Goal: Use online tool/utility: Use online tool/utility

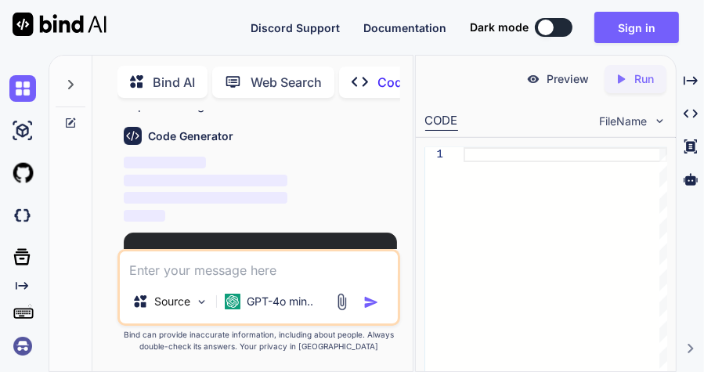
scroll to position [107, 0]
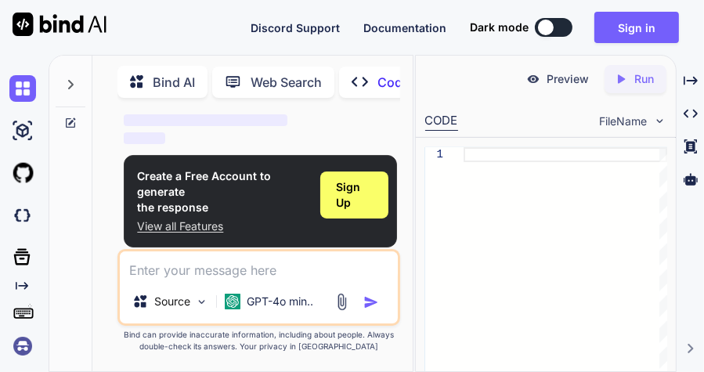
scroll to position [187, 0]
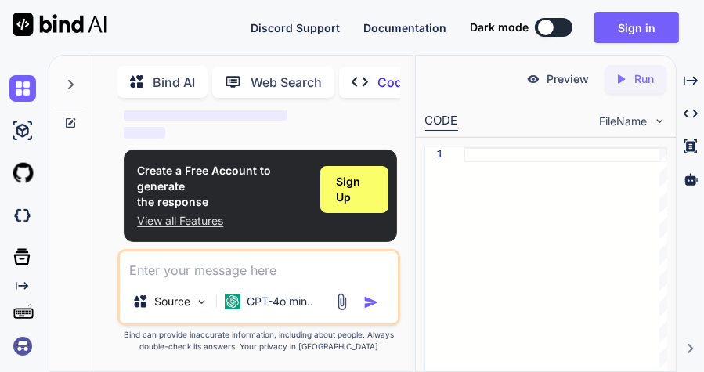
drag, startPoint x: 18, startPoint y: 171, endPoint x: 82, endPoint y: 168, distance: 64.3
click at [82, 168] on div at bounding box center [70, 212] width 43 height 318
drag, startPoint x: 24, startPoint y: 176, endPoint x: 73, endPoint y: 172, distance: 48.8
click at [73, 172] on div at bounding box center [70, 212] width 43 height 318
drag, startPoint x: 36, startPoint y: 172, endPoint x: 21, endPoint y: 169, distance: 15.2
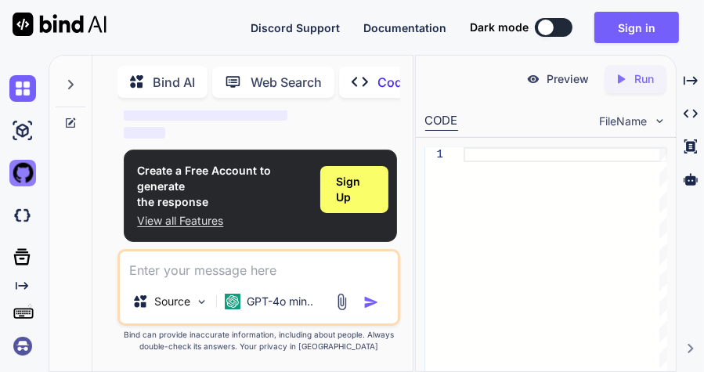
click at [21, 169] on div at bounding box center [25, 173] width 33 height 27
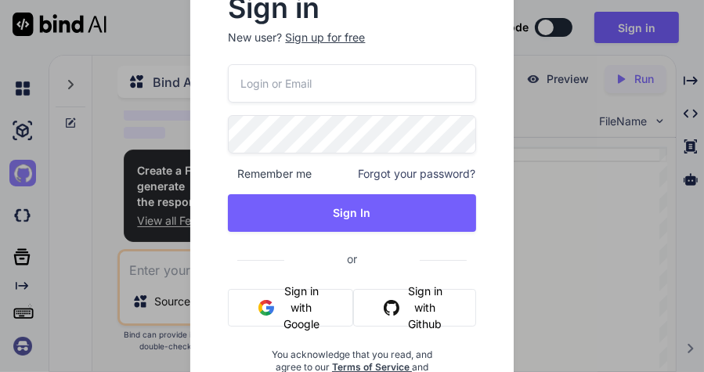
click at [21, 169] on div "Sign in New user? Sign up for free Remember me Forgot your password? Sign In or…" at bounding box center [352, 186] width 704 height 372
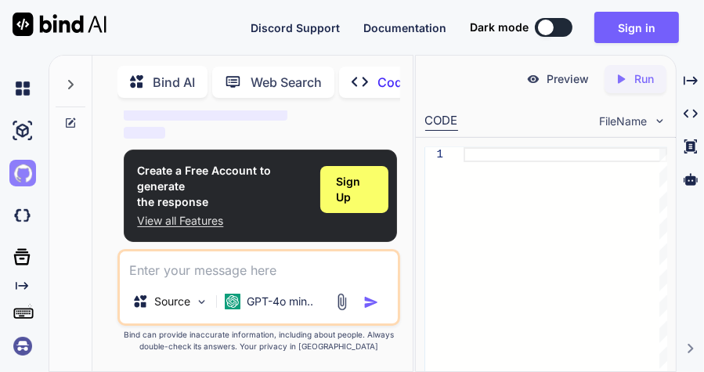
click at [24, 172] on img at bounding box center [22, 173] width 27 height 27
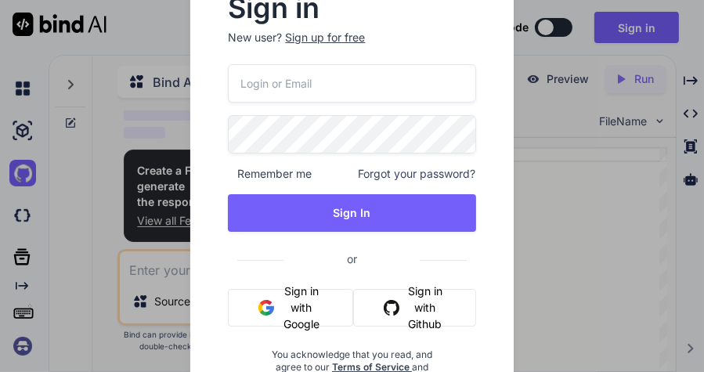
click at [118, 147] on div "Sign in New user? Sign up for free Remember me Forgot your password? Sign In or…" at bounding box center [352, 186] width 704 height 372
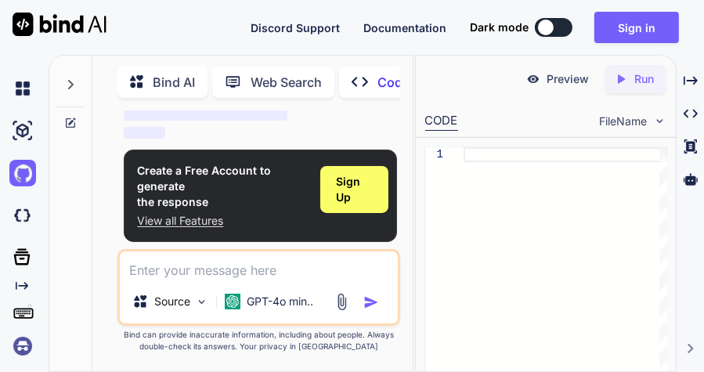
click at [52, 139] on div at bounding box center [70, 212] width 43 height 318
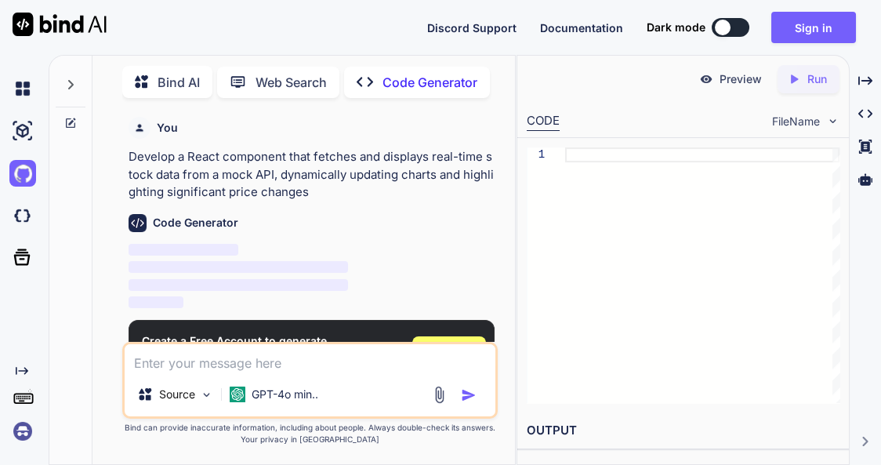
scroll to position [5, 0]
click at [704, 24] on button at bounding box center [731, 27] width 38 height 19
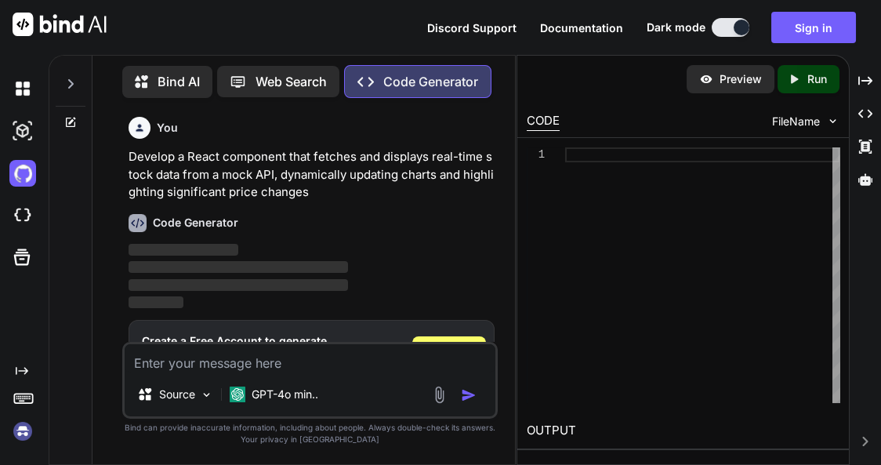
type textarea "x"
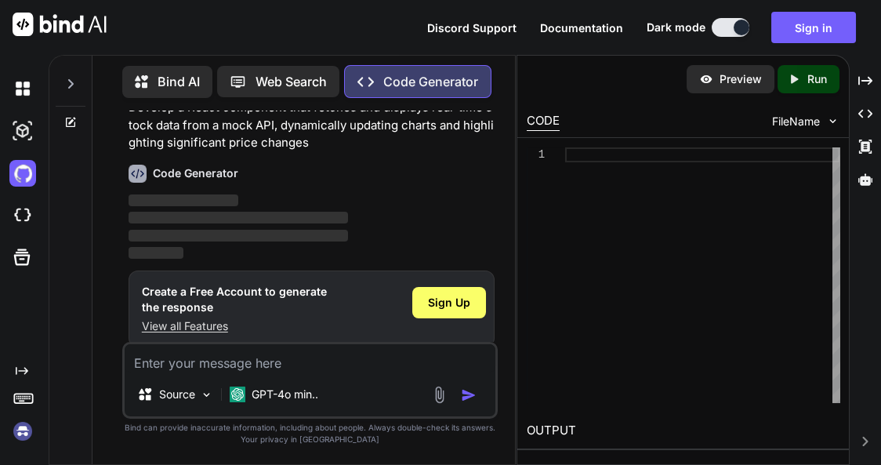
scroll to position [60, 0]
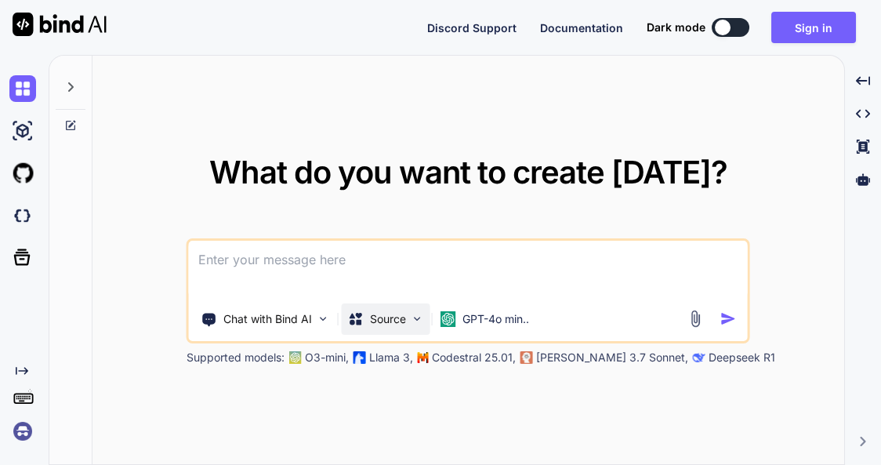
click at [371, 329] on div "Source" at bounding box center [386, 318] width 89 height 31
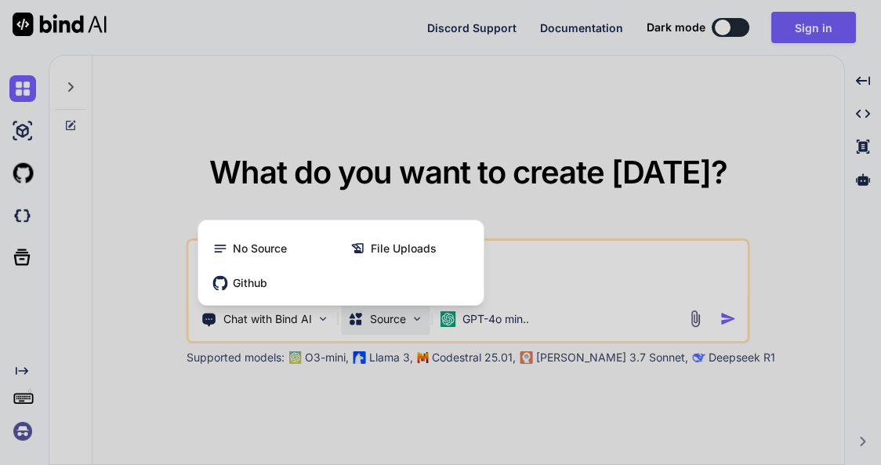
click at [279, 199] on div at bounding box center [440, 232] width 881 height 465
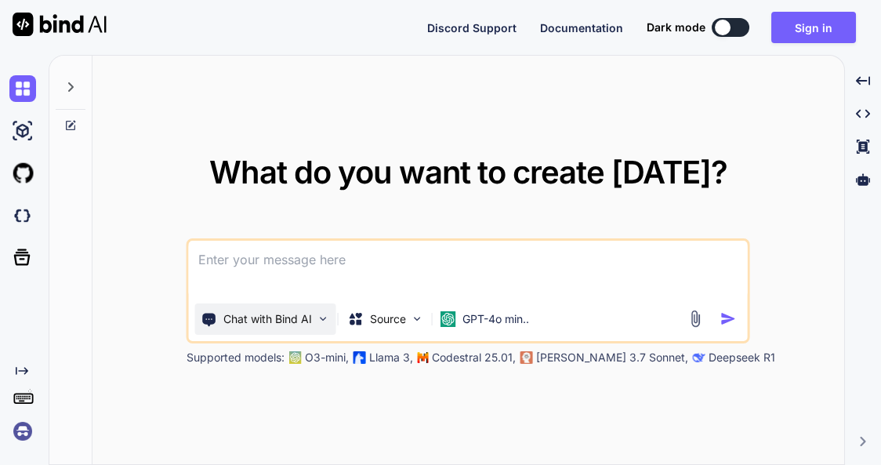
click at [294, 317] on p "Chat with Bind AI" at bounding box center [267, 319] width 89 height 16
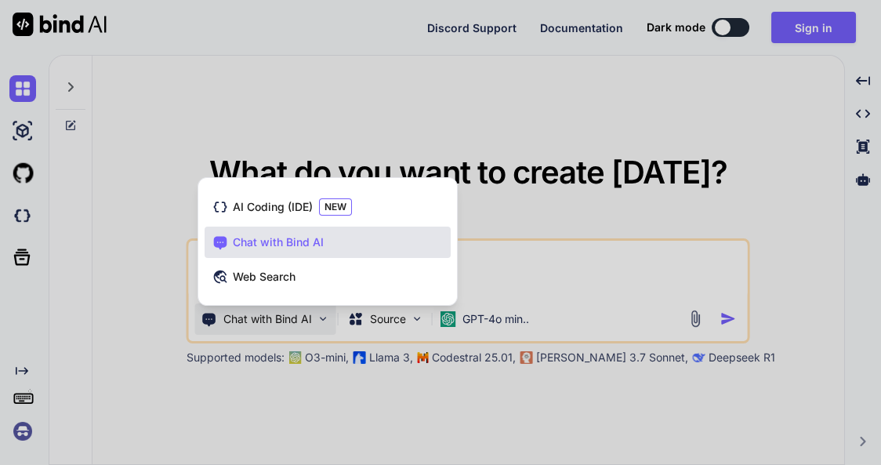
click at [150, 288] on div at bounding box center [440, 232] width 881 height 465
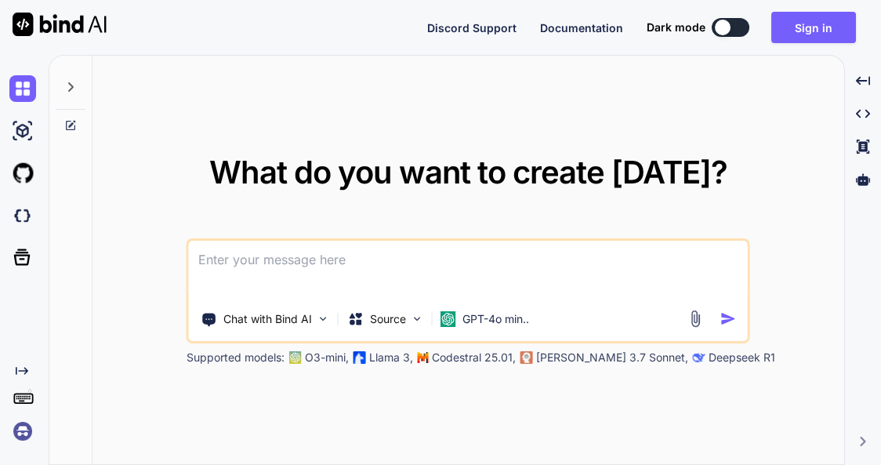
click at [246, 259] on textarea at bounding box center [468, 270] width 559 height 58
click at [24, 178] on img at bounding box center [22, 173] width 27 height 27
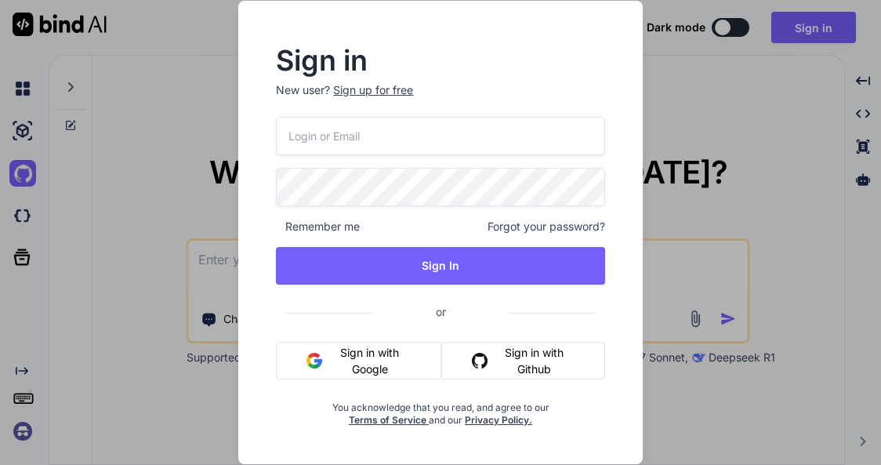
click at [118, 168] on div "Sign in New user? Sign up for free Remember me Forgot your password? Sign In or…" at bounding box center [440, 232] width 881 height 465
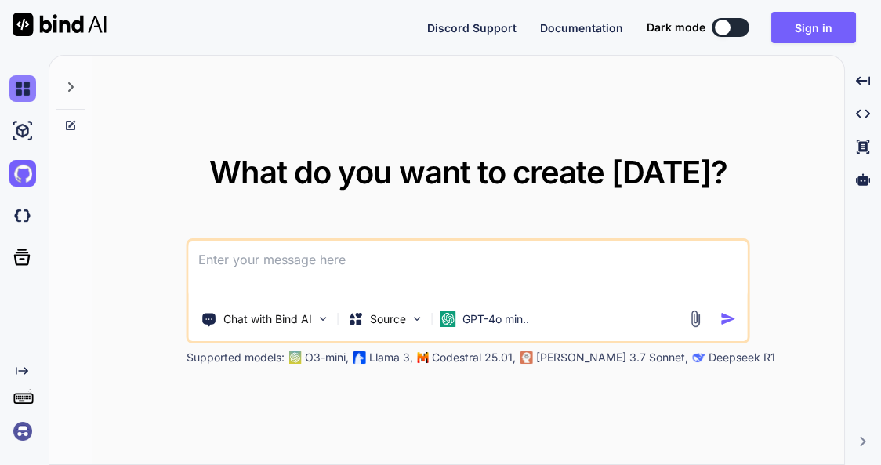
click at [30, 99] on img at bounding box center [22, 88] width 27 height 27
click at [62, 87] on div at bounding box center [71, 83] width 30 height 54
type textarea "x"
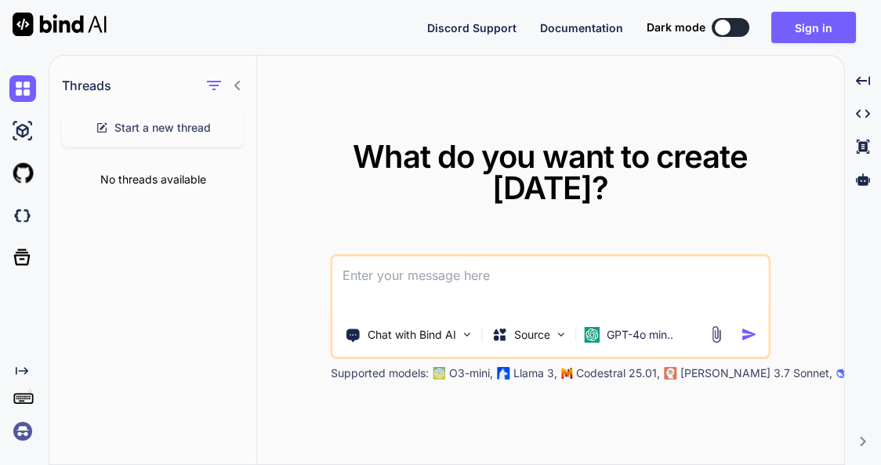
click at [16, 426] on img at bounding box center [22, 431] width 27 height 27
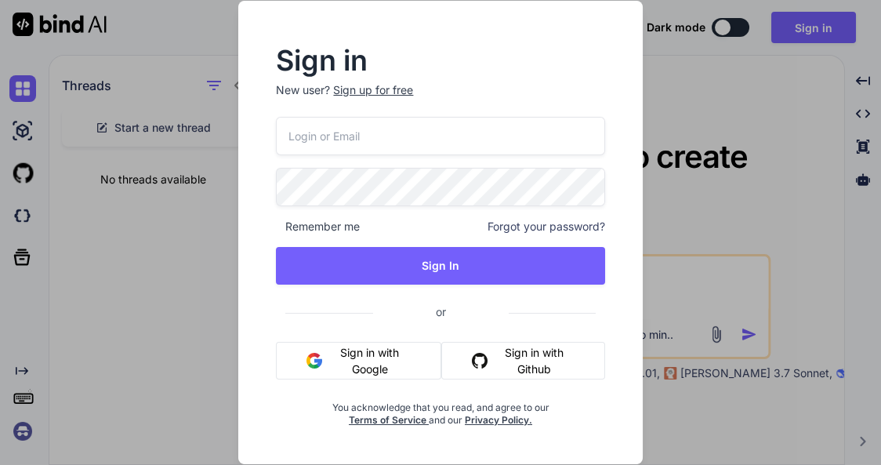
drag, startPoint x: 69, startPoint y: 375, endPoint x: 138, endPoint y: 315, distance: 91.1
click at [71, 373] on div "Sign in New user? Sign up for free Remember me Forgot your password? Sign In or…" at bounding box center [440, 232] width 881 height 465
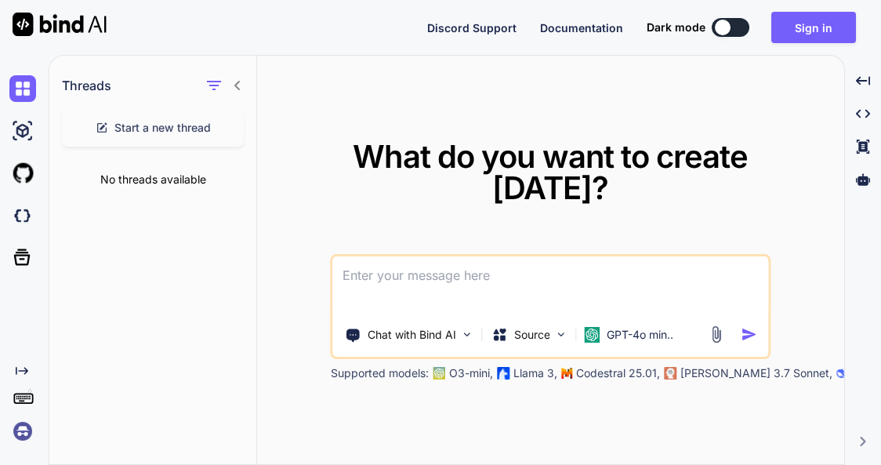
click at [586, 25] on span "Documentation" at bounding box center [581, 27] width 83 height 13
